Goal: Information Seeking & Learning: Learn about a topic

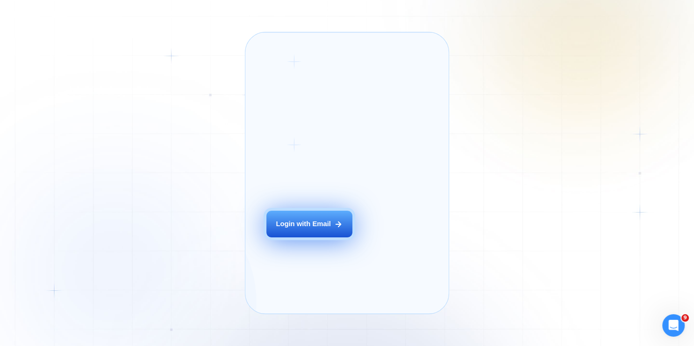
click at [292, 228] on div "Login with Email" at bounding box center [303, 223] width 55 height 9
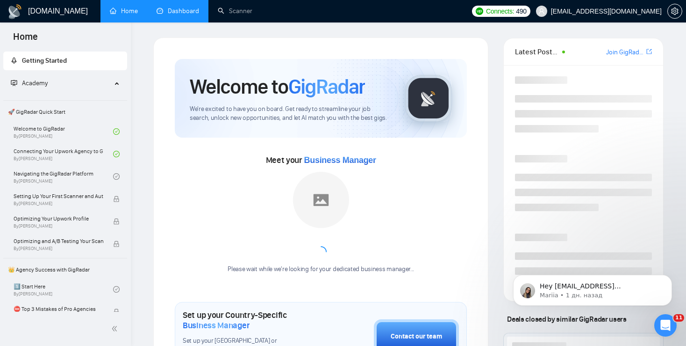
click at [194, 8] on link "Dashboard" at bounding box center [178, 11] width 43 height 8
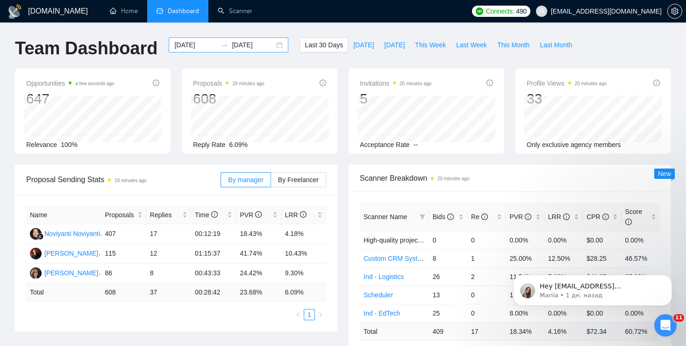
click at [274, 44] on div "[DATE] [DATE]" at bounding box center [229, 44] width 120 height 15
click at [273, 44] on div "[DATE] [DATE]" at bounding box center [229, 44] width 120 height 15
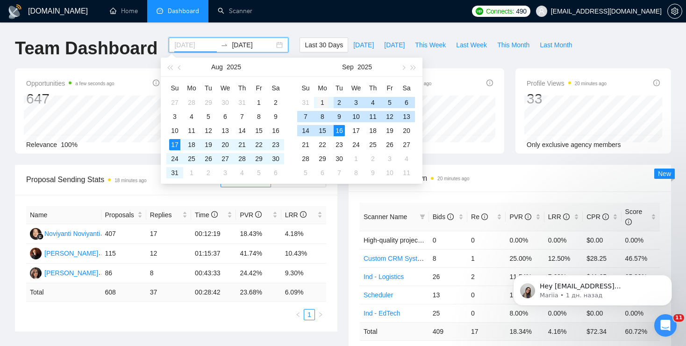
type input "[DATE]"
click at [323, 100] on div "1" at bounding box center [322, 102] width 11 height 11
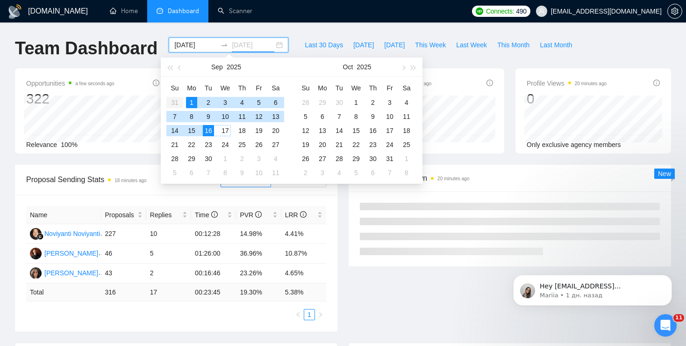
click at [227, 130] on div "17" at bounding box center [225, 130] width 11 height 11
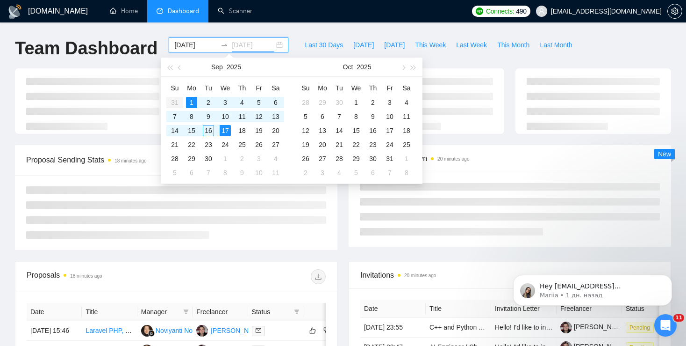
type input "[DATE]"
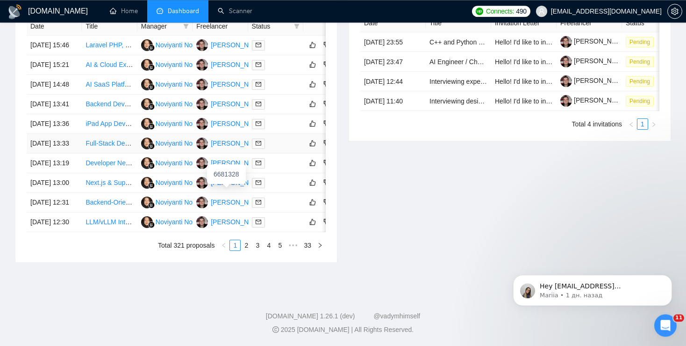
scroll to position [472, 0]
click at [259, 250] on link "3" at bounding box center [257, 245] width 10 height 10
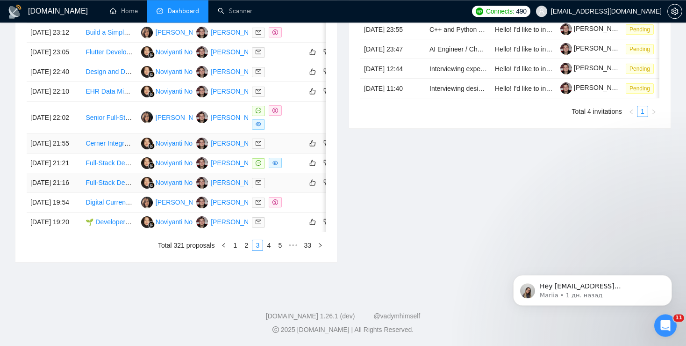
scroll to position [421, 0]
click at [248, 250] on link "2" at bounding box center [246, 245] width 10 height 10
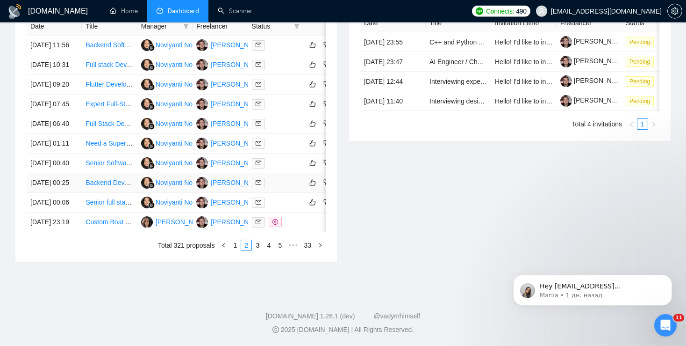
click at [105, 186] on link "Backend Developer Needed Implement CDN + BullMQ Queue System for High-Traffic G…" at bounding box center [248, 182] width 325 height 7
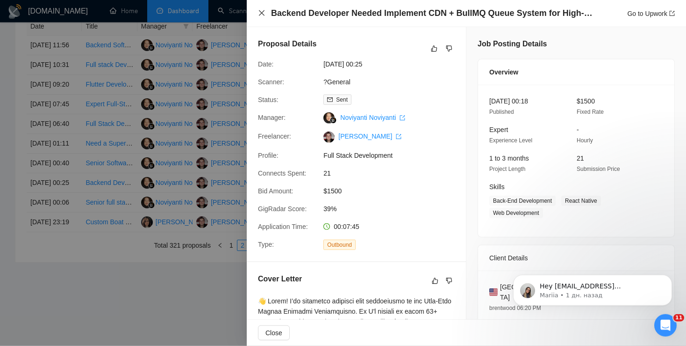
click at [264, 11] on icon "close" at bounding box center [261, 12] width 7 height 7
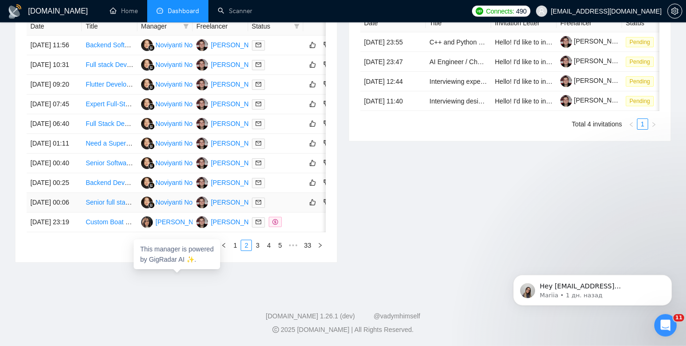
scroll to position [412, 0]
click at [108, 166] on link "Senior Software Engineer - must be Flutter and React expert" at bounding box center [174, 162] width 176 height 7
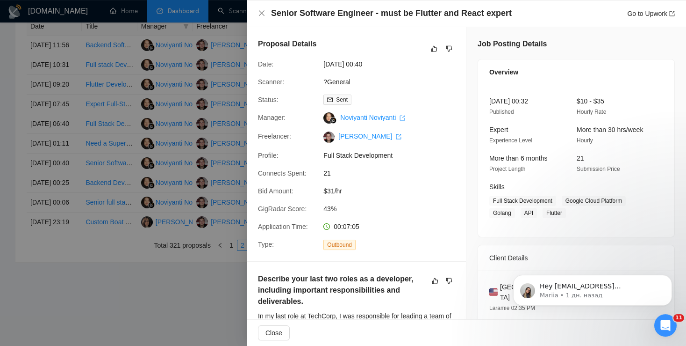
click at [168, 193] on div at bounding box center [343, 173] width 686 height 346
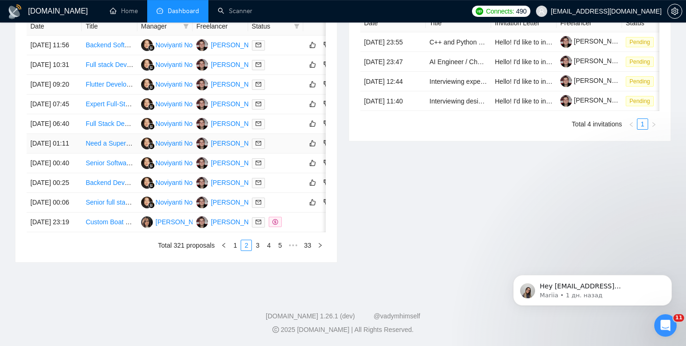
click at [110, 147] on link "Need a Super Creative Full-Stack Developer for a Modern SaaS MVP" at bounding box center [187, 142] width 202 height 7
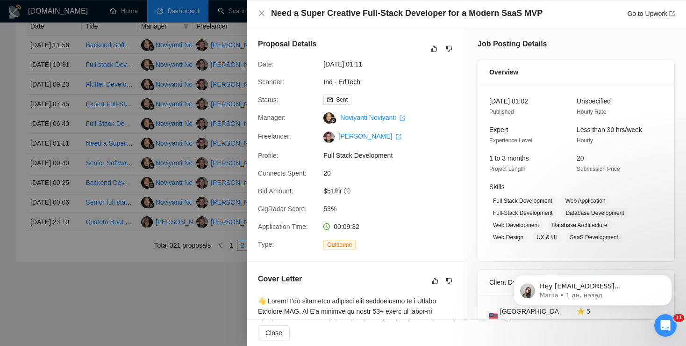
click at [135, 151] on div at bounding box center [343, 173] width 686 height 346
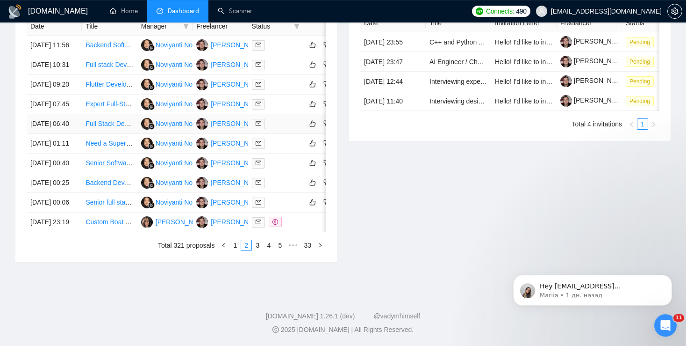
click at [101, 127] on link "Full Stack Developer Needed for Mobile Fitness App" at bounding box center [162, 123] width 152 height 7
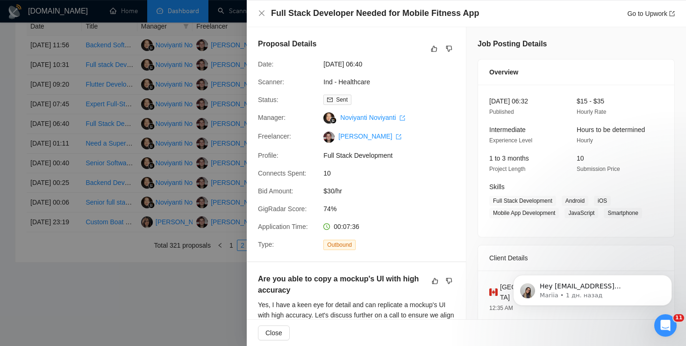
click at [170, 166] on div at bounding box center [343, 173] width 686 height 346
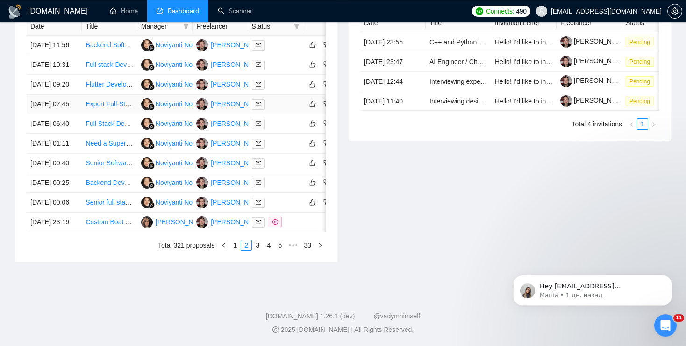
click at [100, 108] on link "Expert Full-Stack TypeScript Developer Needed for SaaS Project Takeover" at bounding box center [194, 103] width 216 height 7
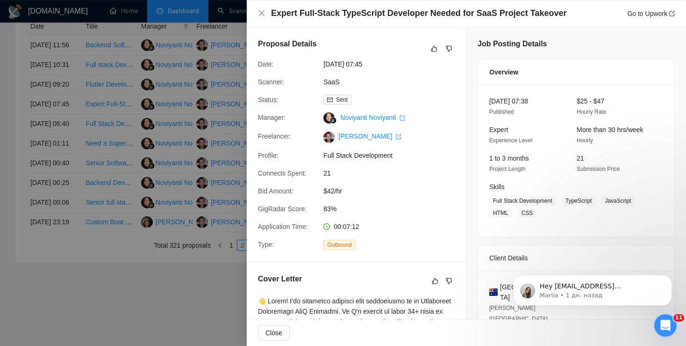
click at [159, 194] on div at bounding box center [343, 173] width 686 height 346
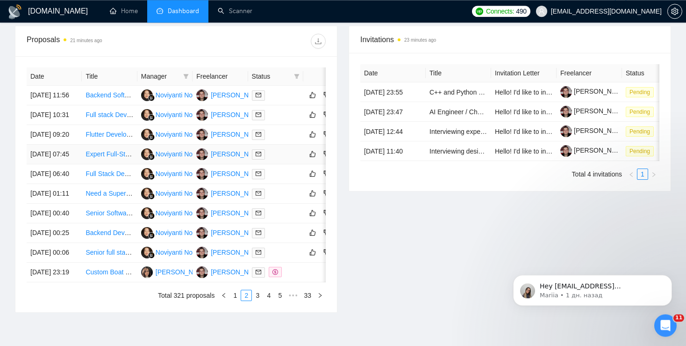
scroll to position [344, 0]
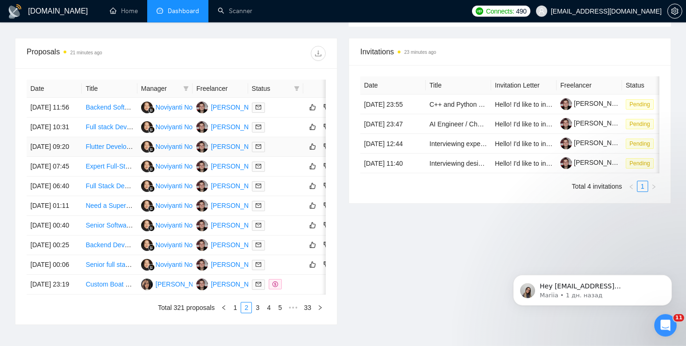
click at [104, 150] on link "Flutter Developer Needed for Photo Album App with Prodigi API Integration" at bounding box center [194, 146] width 217 height 7
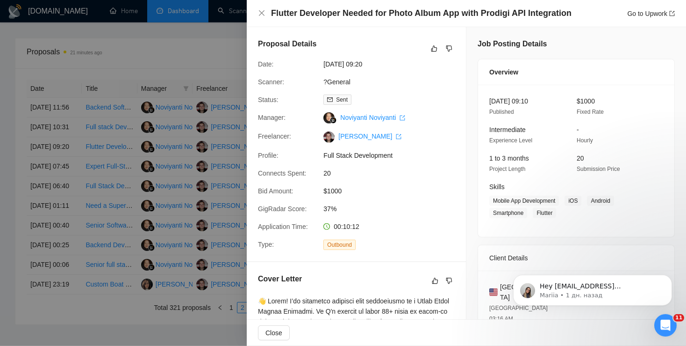
click at [137, 155] on div at bounding box center [343, 173] width 686 height 346
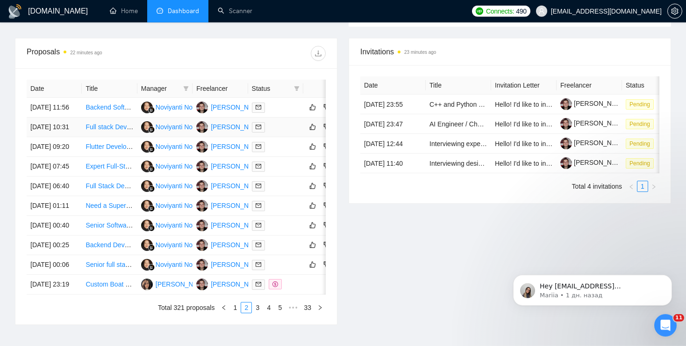
click at [111, 130] on link "Full stack Developer" at bounding box center [115, 126] width 59 height 7
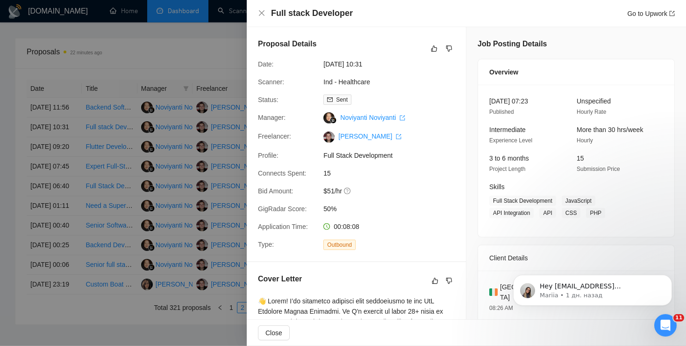
click at [151, 126] on div at bounding box center [343, 173] width 686 height 346
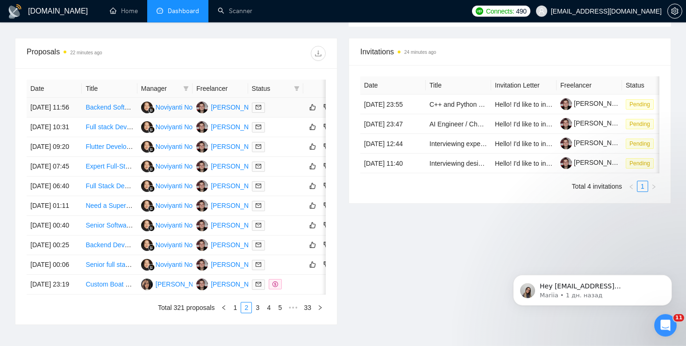
click at [102, 111] on link "Backend Software Engineer" at bounding box center [126, 106] width 81 height 7
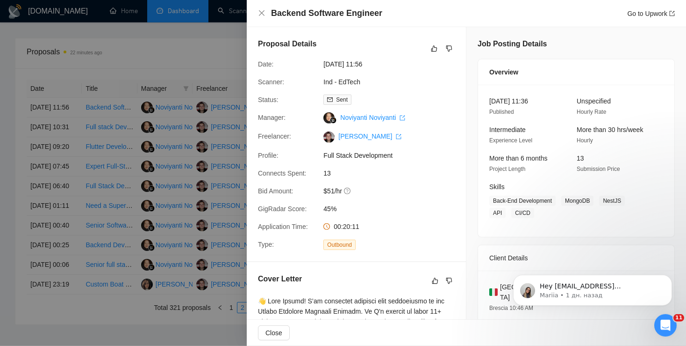
click at [191, 160] on div at bounding box center [343, 173] width 686 height 346
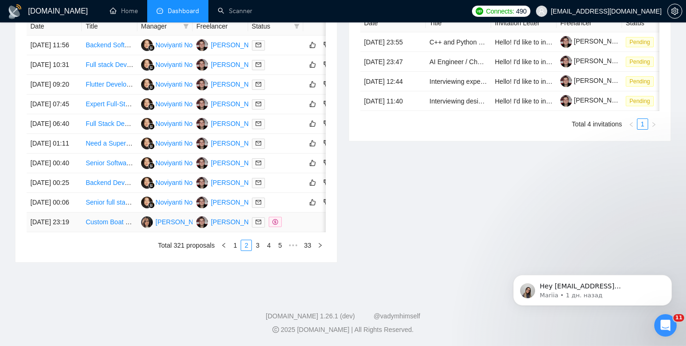
scroll to position [500, 0]
click at [237, 248] on link "1" at bounding box center [235, 245] width 10 height 10
click at [112, 225] on link "LLM/vLLM Integration for Medical Education Platform" at bounding box center [163, 221] width 154 height 7
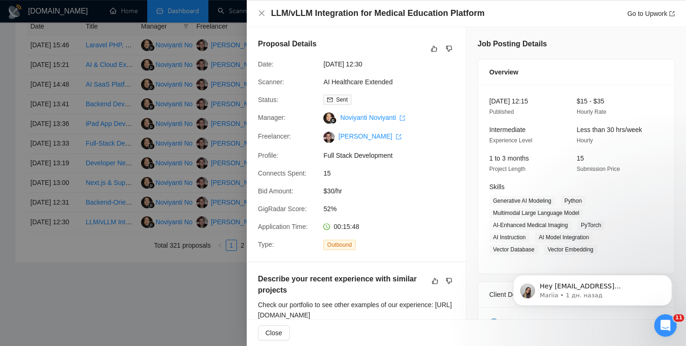
click at [130, 229] on div at bounding box center [343, 173] width 686 height 346
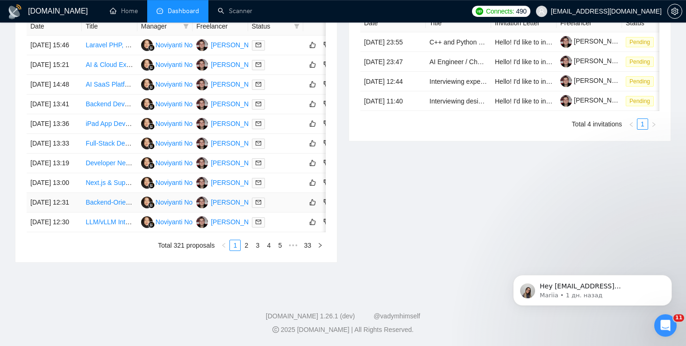
click at [104, 201] on link "Backend-Oriented Full-Stack Developer for MVP Platform & AI/LLM Integrations (L…" at bounding box center [225, 201] width 279 height 7
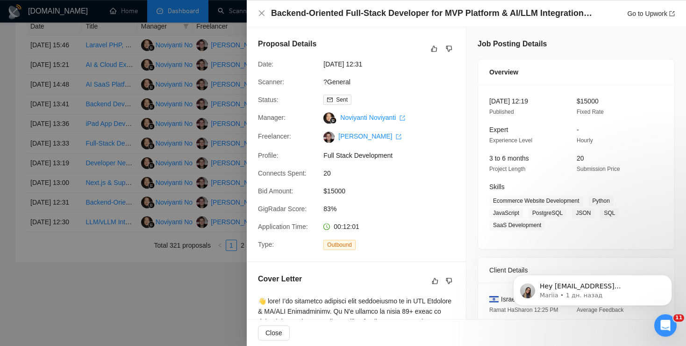
click at [134, 187] on div at bounding box center [343, 173] width 686 height 346
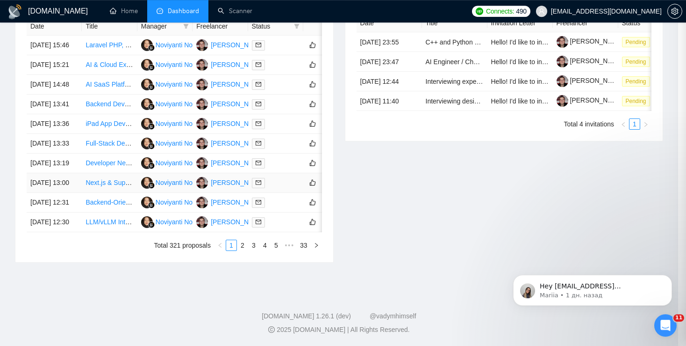
click at [102, 179] on link "Next.js & Supabase Developer for Healthcare Patient Portal" at bounding box center [172, 182] width 173 height 7
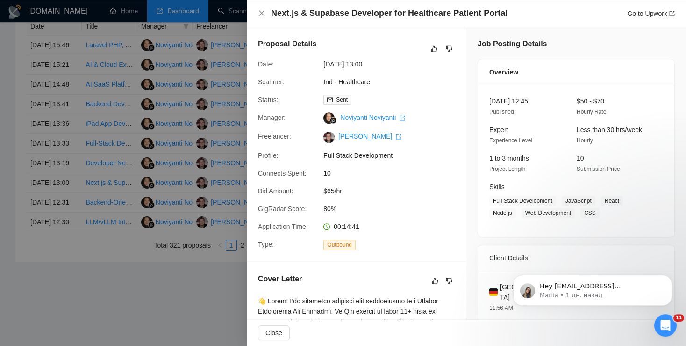
click at [199, 163] on div at bounding box center [343, 173] width 686 height 346
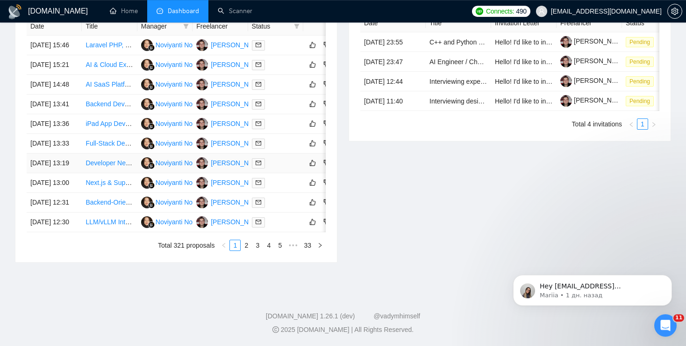
click at [103, 159] on link "Developer Needed to Build Turbocharger Booking Platform (MVP)" at bounding box center [181, 162] width 191 height 7
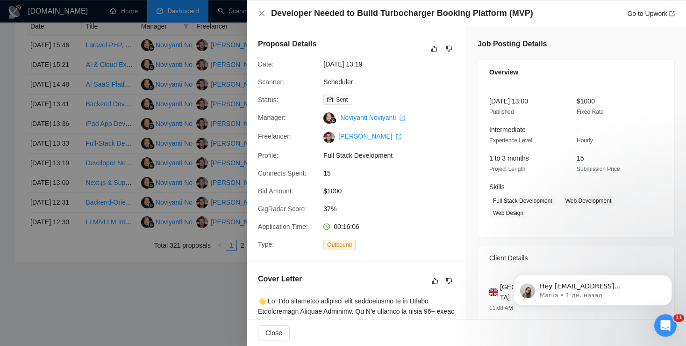
click at [102, 126] on div at bounding box center [343, 173] width 686 height 346
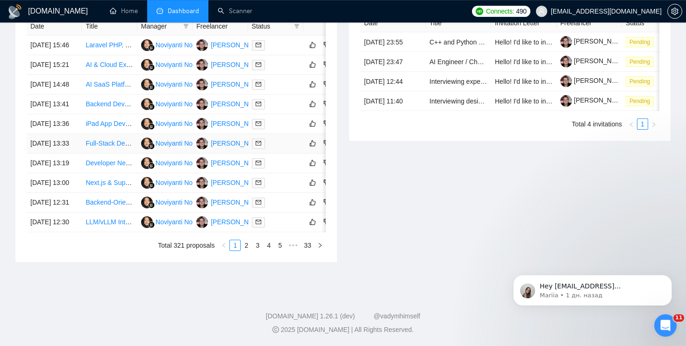
click at [102, 139] on link "Full-Stack Developer to Launch SaaS Marketing Product (MVP)" at bounding box center [178, 142] width 185 height 7
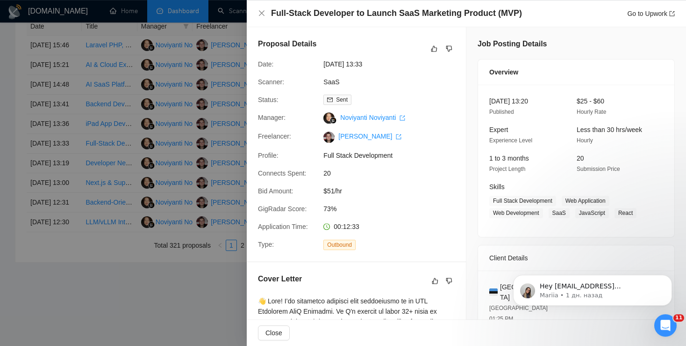
click at [105, 145] on div at bounding box center [343, 173] width 686 height 346
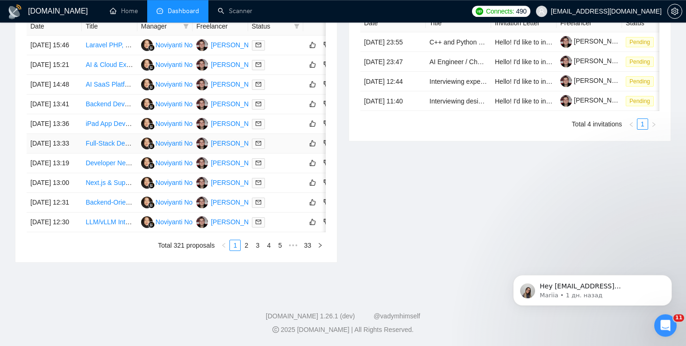
scroll to position [434, 0]
click at [101, 127] on link "iPad App Development for Health Data Monitoring" at bounding box center [158, 123] width 145 height 7
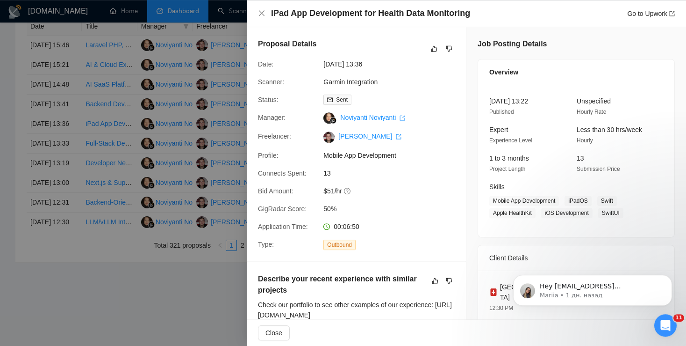
click at [155, 99] on div at bounding box center [343, 173] width 686 height 346
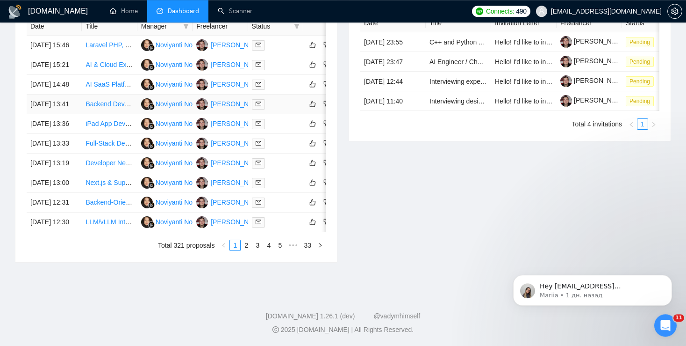
click at [106, 104] on link "Backend Developer Needed for Django Microservice Project" at bounding box center [173, 103] width 175 height 7
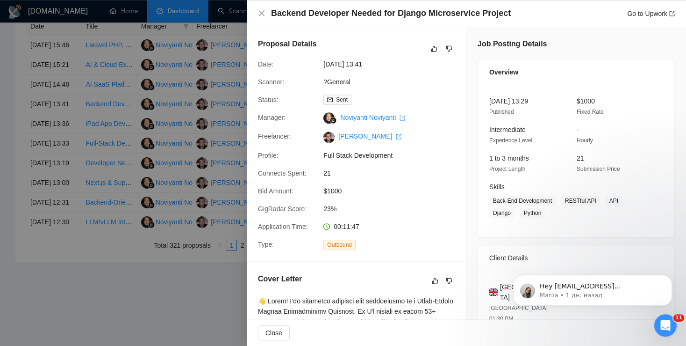
click at [75, 142] on div at bounding box center [343, 173] width 686 height 346
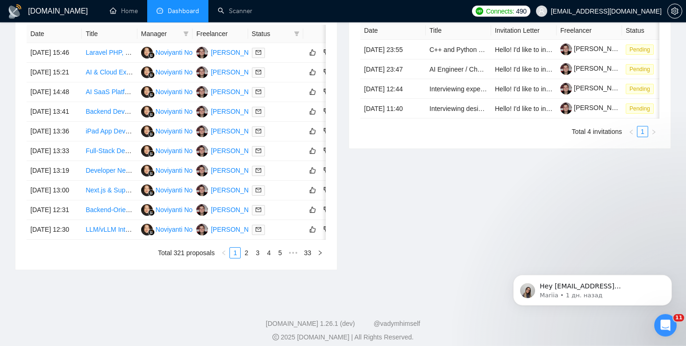
scroll to position [373, 0]
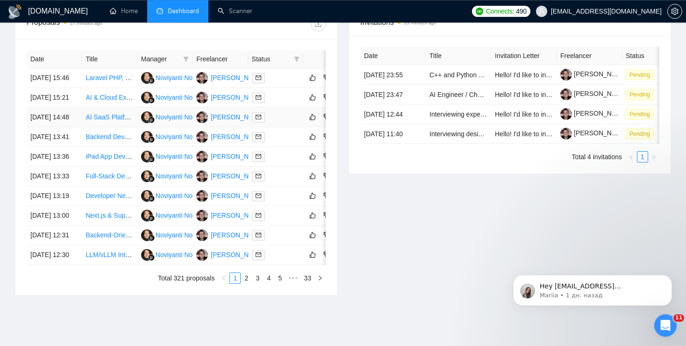
click at [100, 121] on link "AI SaaS Platform Development with Next.js, Supabase & AWS" at bounding box center [176, 116] width 181 height 7
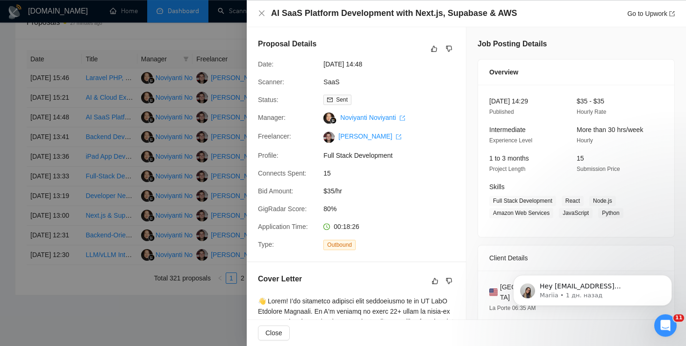
click at [100, 100] on div at bounding box center [343, 173] width 686 height 346
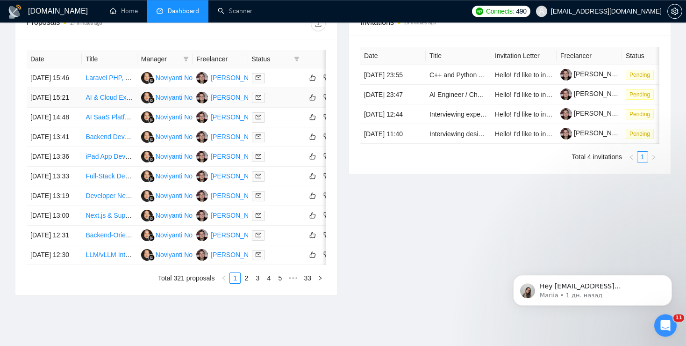
click at [100, 101] on link "AI & Cloud Expert" at bounding box center [112, 97] width 52 height 7
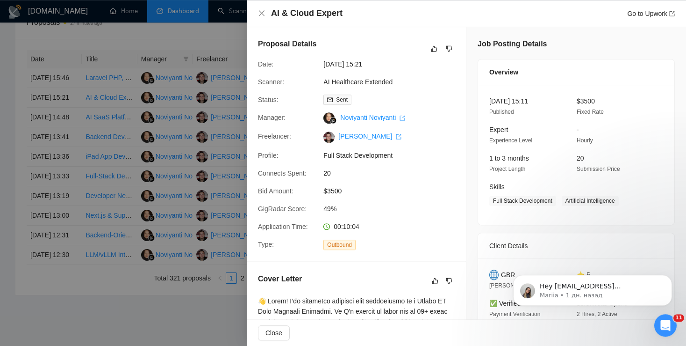
click at [188, 122] on div at bounding box center [343, 173] width 686 height 346
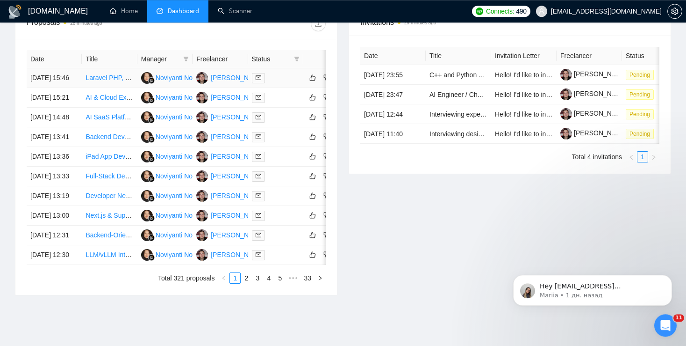
click at [93, 81] on link "Laravel PHP, Node JS developer" at bounding box center [133, 77] width 95 height 7
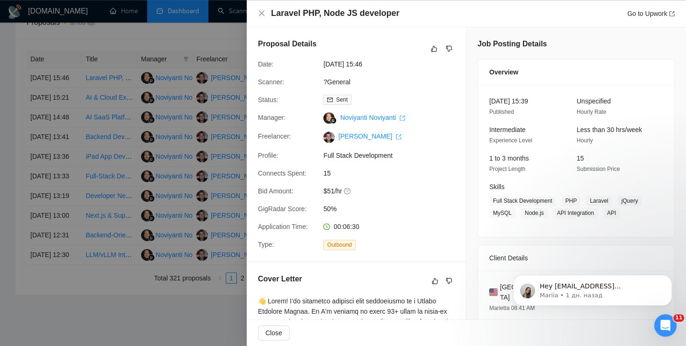
click at [222, 113] on div at bounding box center [343, 173] width 686 height 346
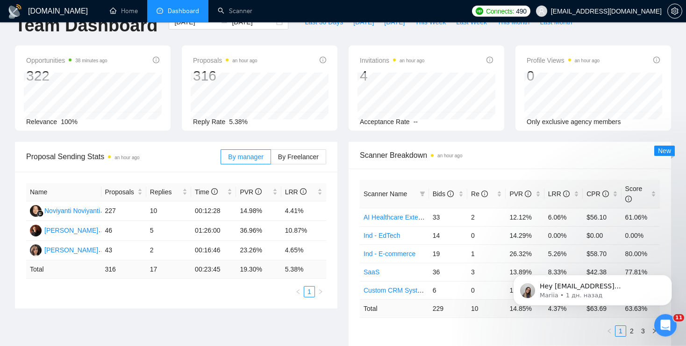
scroll to position [25, 0]
